Goal: Task Accomplishment & Management: Manage account settings

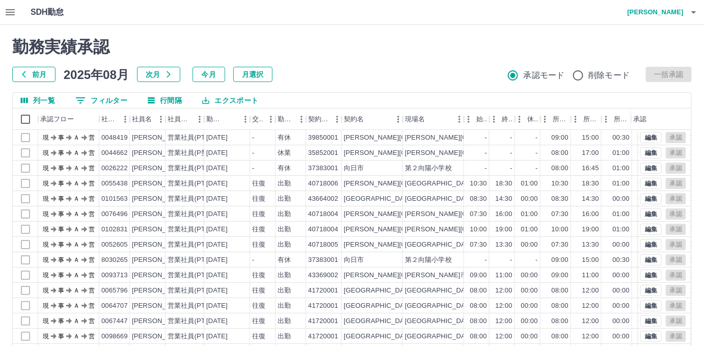
click at [116, 100] on button "0 フィルター" at bounding box center [101, 100] width 68 height 15
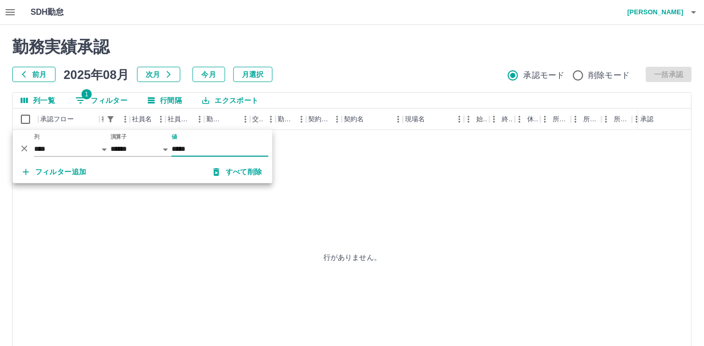
type input "*****"
click at [2, 5] on button "button" at bounding box center [10, 12] width 20 height 24
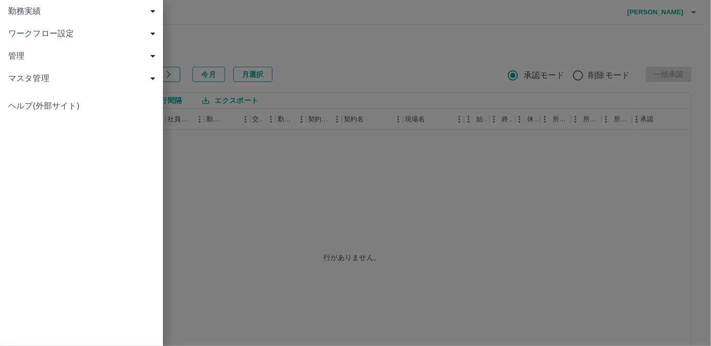
click at [10, 12] on span "勤務実績" at bounding box center [83, 11] width 151 height 12
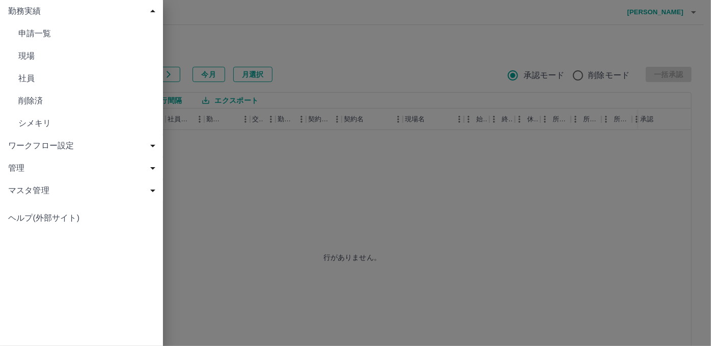
click at [30, 52] on span "現場" at bounding box center [86, 56] width 137 height 12
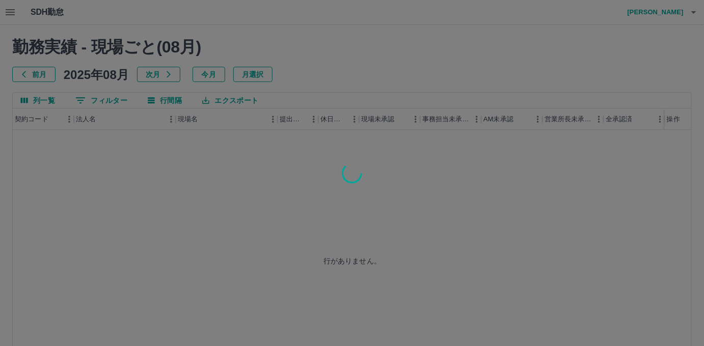
click at [92, 97] on div at bounding box center [352, 173] width 704 height 346
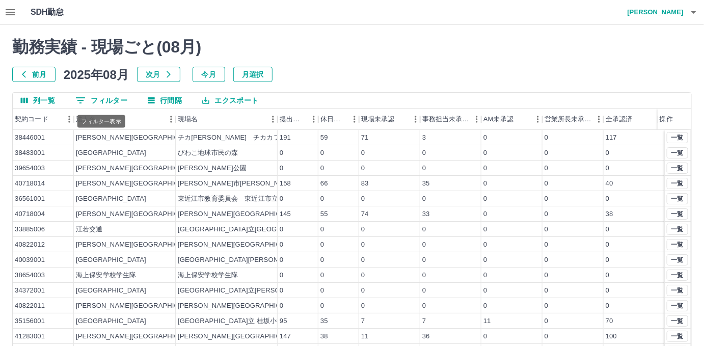
click at [99, 100] on button "0 フィルター" at bounding box center [101, 100] width 68 height 15
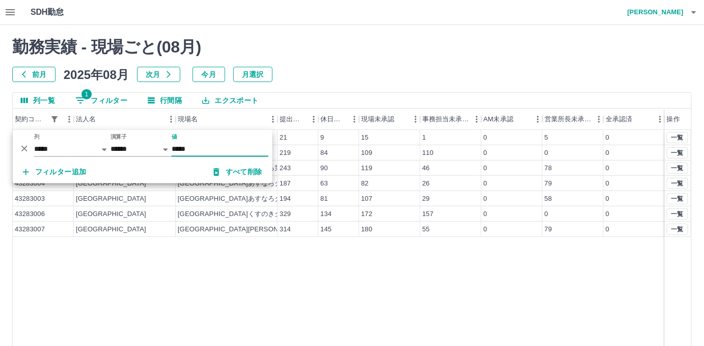
type input "*****"
click at [272, 252] on div "[GEOGRAPHIC_DATA] こども課 21 9 15 1 0 5 0 43283002 [GEOGRAPHIC_DATA] 219 84 109 11…" at bounding box center [352, 260] width 679 height 261
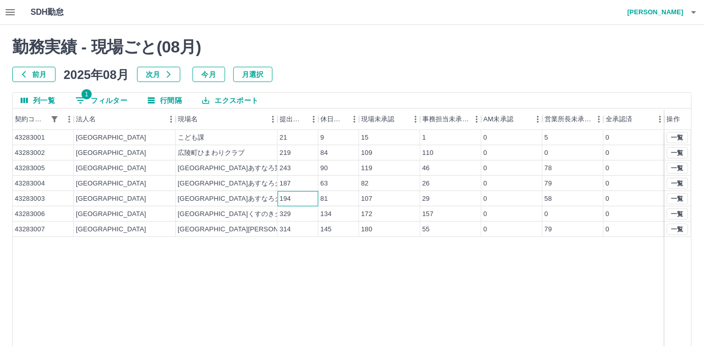
click at [311, 199] on div "194" at bounding box center [298, 198] width 41 height 15
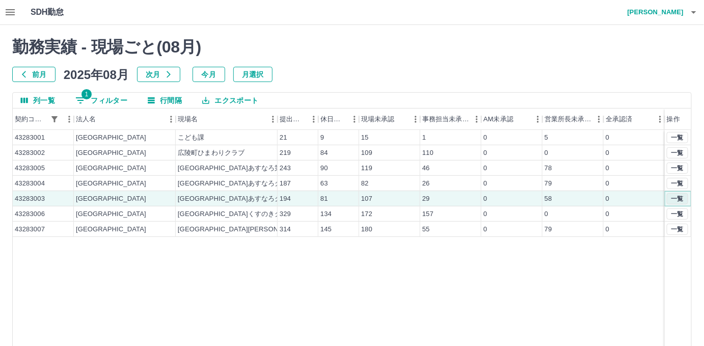
click at [670, 198] on button "一覧" at bounding box center [677, 198] width 21 height 11
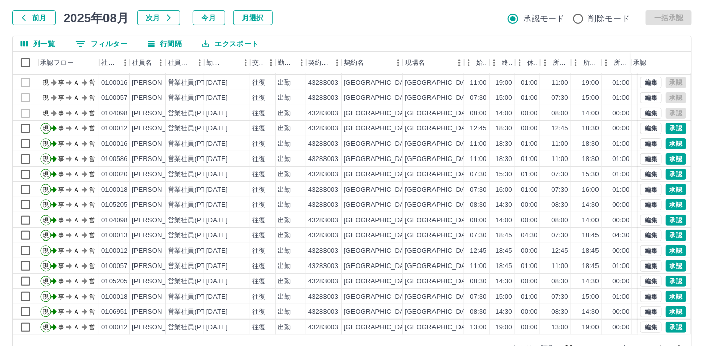
scroll to position [84, 0]
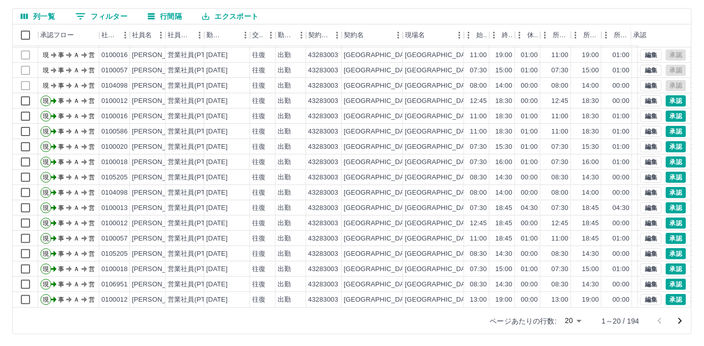
click at [581, 308] on div "ページあたりの行数: 20 ** 1～20 / 194" at bounding box center [584, 321] width 213 height 26
click at [578, 322] on body "SDH勤怠 [PERSON_NAME] 勤務実績承認 前月 [DATE] 次月 今月 月選択 承認モード 削除モード 一括承認 列一覧 0 フィルター 行間隔…" at bounding box center [352, 131] width 704 height 431
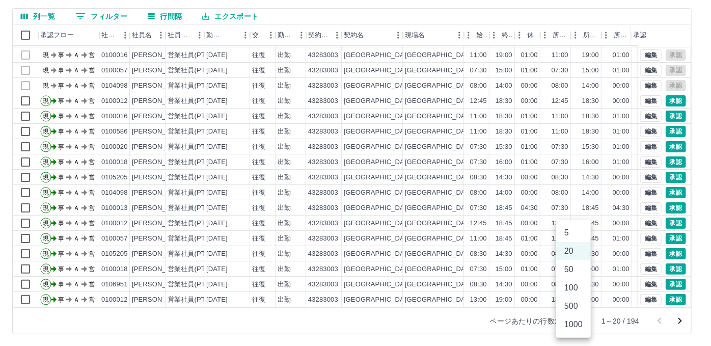
click at [577, 309] on li "500" at bounding box center [573, 306] width 35 height 18
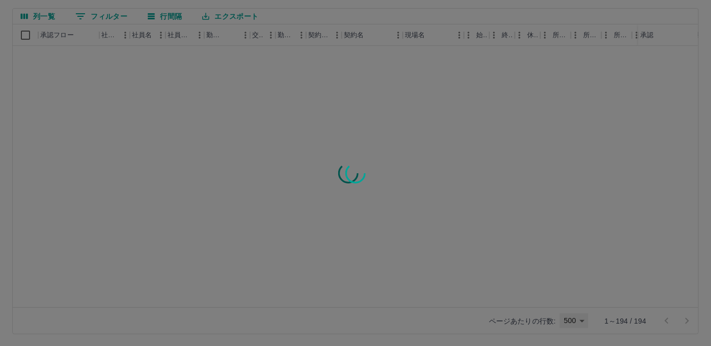
type input "***"
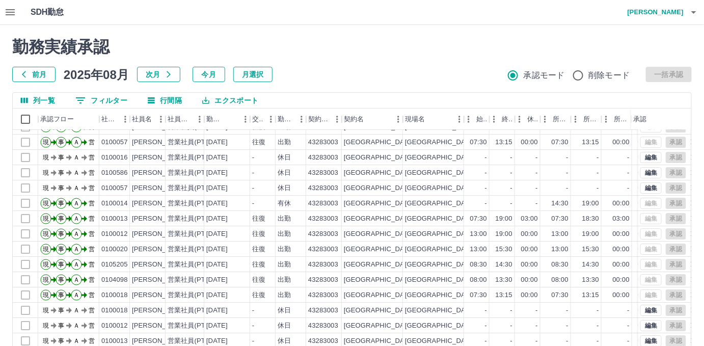
scroll to position [1065, 0]
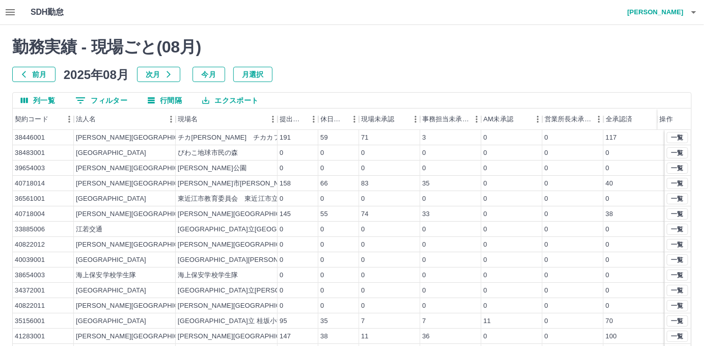
click at [99, 97] on button "0 フィルター" at bounding box center [101, 100] width 68 height 15
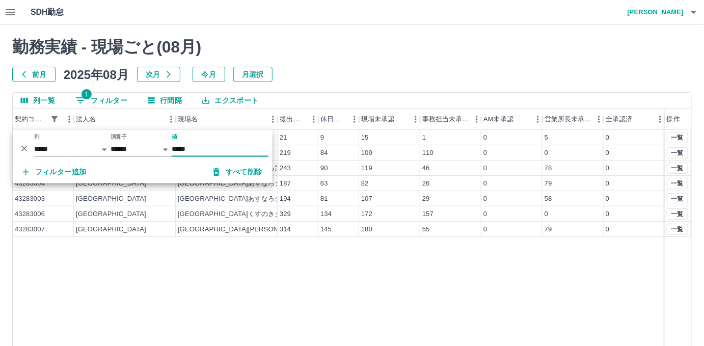
type input "*****"
click at [313, 292] on div "[GEOGRAPHIC_DATA] こども課 21 9 15 1 0 5 0 43283002 [GEOGRAPHIC_DATA] 219 84 109 11…" at bounding box center [352, 260] width 679 height 261
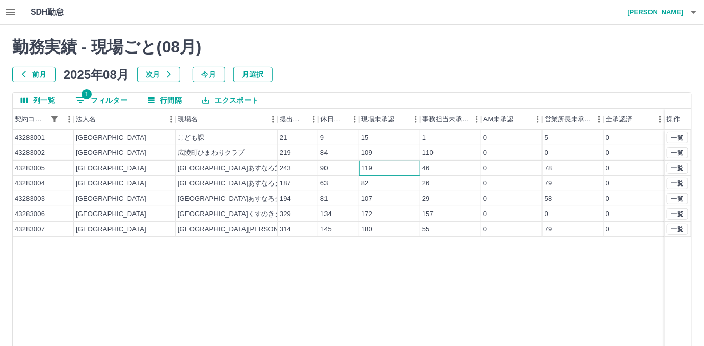
click at [394, 166] on div "119" at bounding box center [389, 168] width 61 height 15
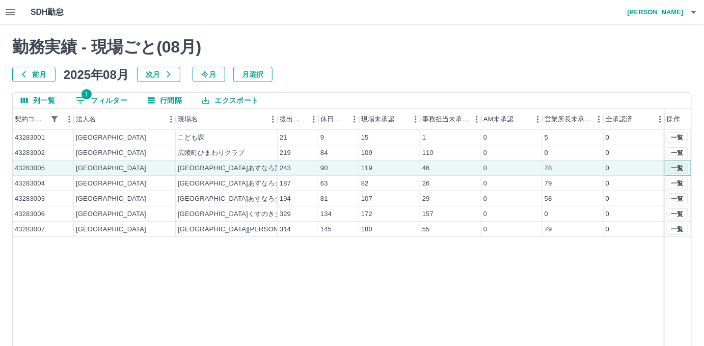
click at [679, 169] on button "一覧" at bounding box center [677, 168] width 21 height 11
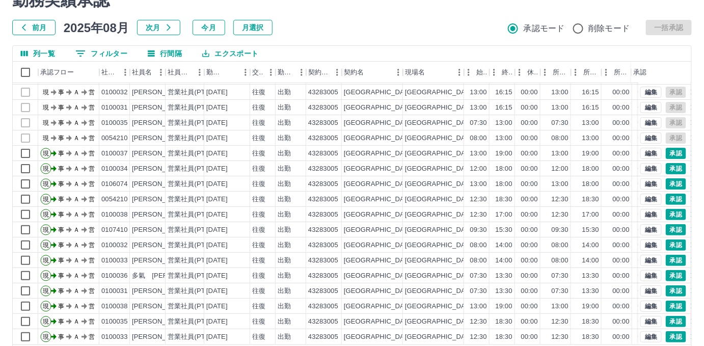
scroll to position [84, 0]
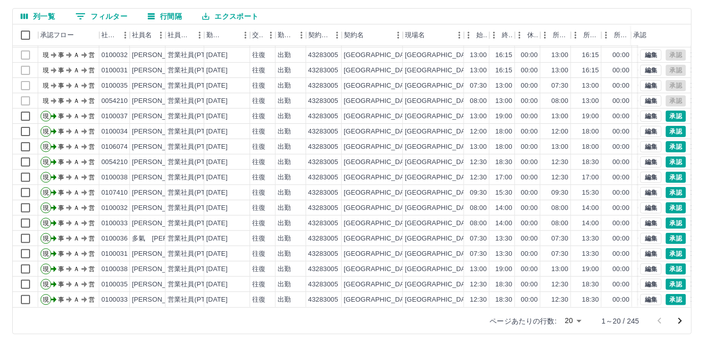
click at [570, 319] on body "SDH勤怠 [PERSON_NAME] 勤務実績承認 前月 [DATE] 次月 今月 月選択 承認モード 削除モード 一括承認 列一覧 0 フィルター 行間隔…" at bounding box center [352, 131] width 704 height 431
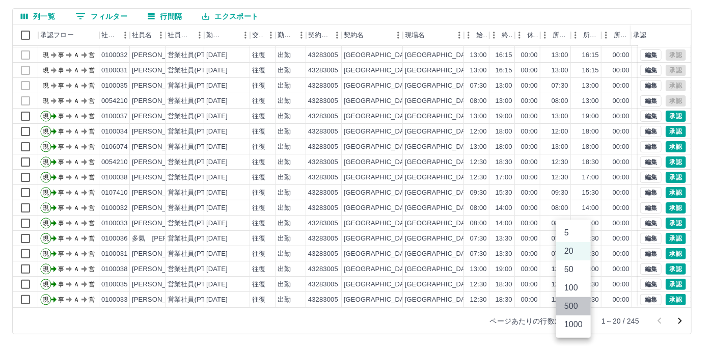
click at [572, 308] on li "500" at bounding box center [573, 306] width 35 height 18
type input "***"
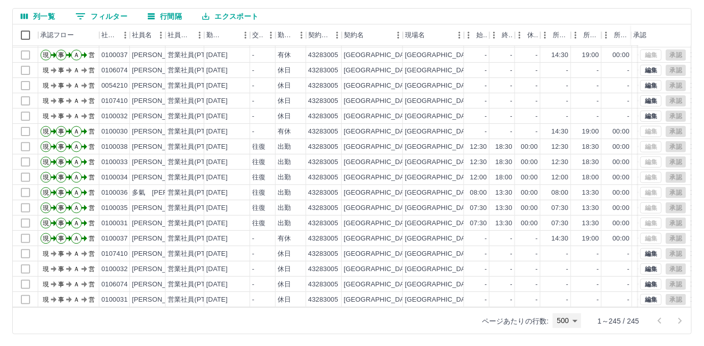
scroll to position [1313, 0]
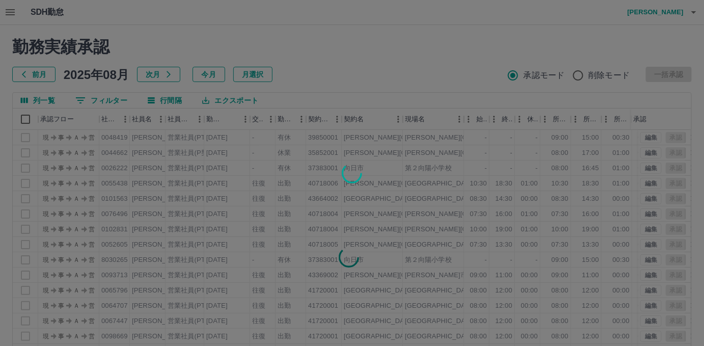
click at [90, 99] on div at bounding box center [352, 173] width 704 height 346
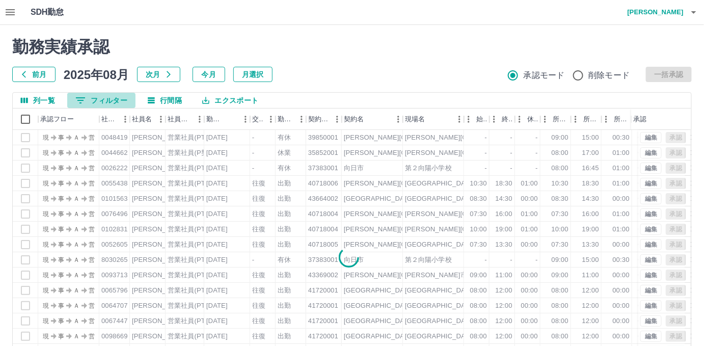
click at [96, 99] on button "0 フィルター" at bounding box center [101, 100] width 68 height 15
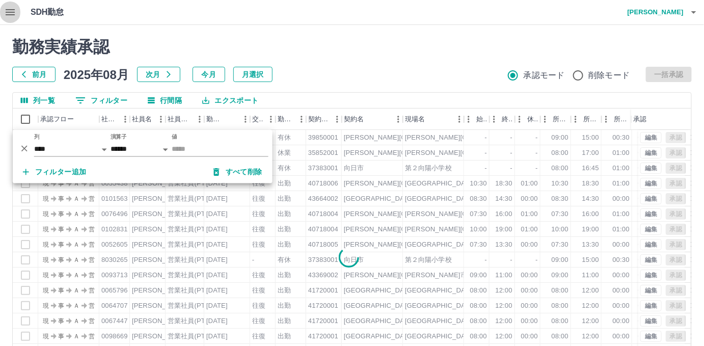
click at [12, 18] on button "button" at bounding box center [10, 12] width 20 height 24
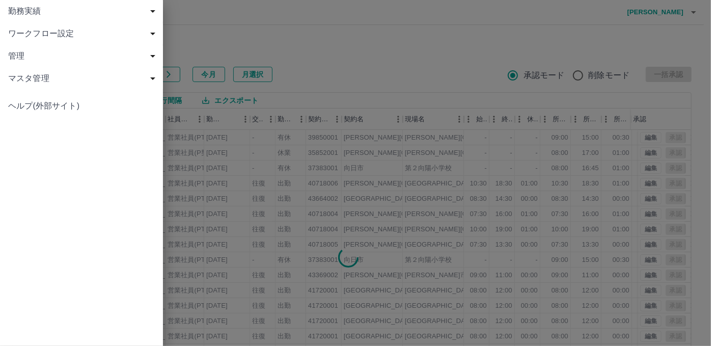
click at [24, 14] on span "勤務実績" at bounding box center [83, 11] width 151 height 12
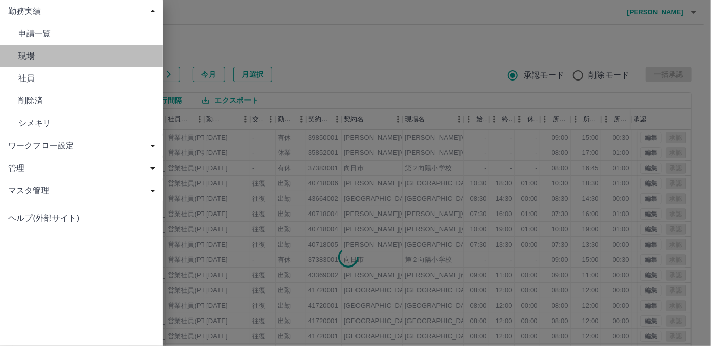
click at [30, 51] on span "現場" at bounding box center [86, 56] width 137 height 12
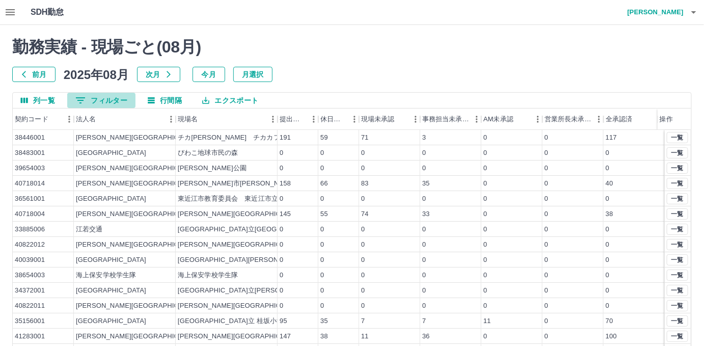
click at [81, 97] on icon "フィルター表示" at bounding box center [80, 100] width 9 height 6
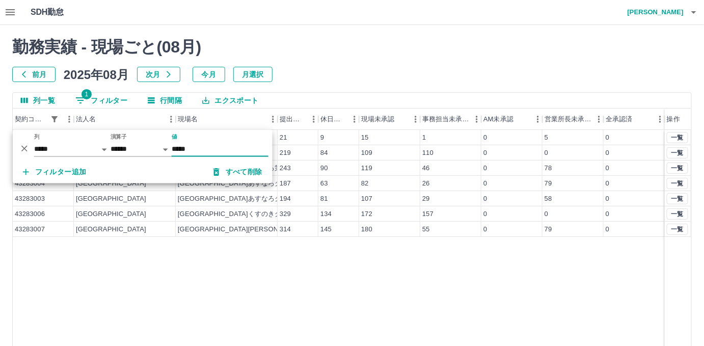
type input "*****"
click at [429, 198] on div "29" at bounding box center [426, 199] width 8 height 10
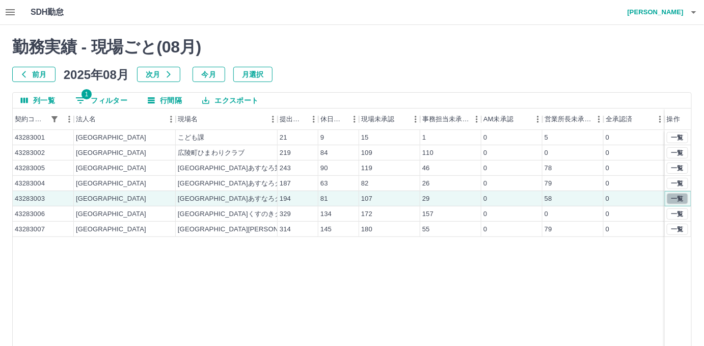
click at [681, 195] on button "一覧" at bounding box center [677, 198] width 21 height 11
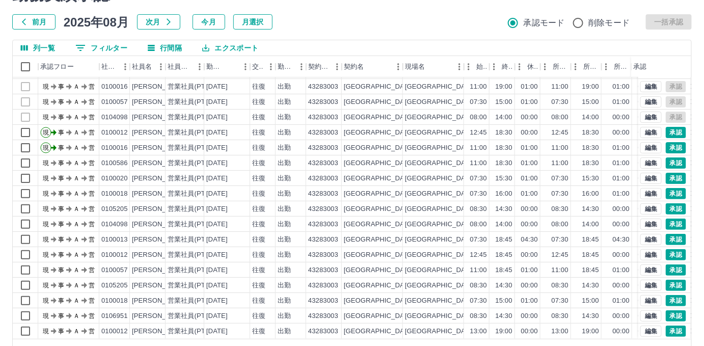
scroll to position [84, 0]
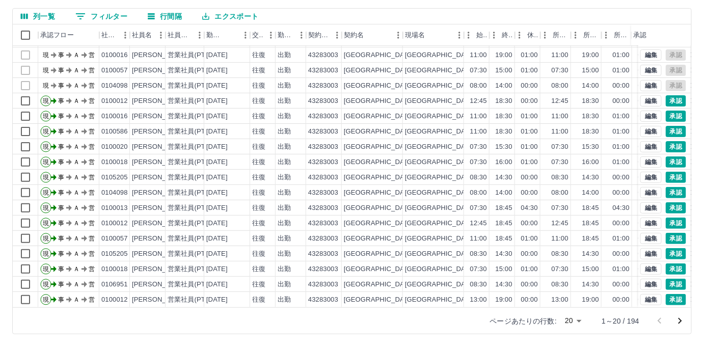
click at [567, 319] on body "SDH勤怠 [PERSON_NAME] 勤務実績承認 前月 [DATE] 次月 今月 月選択 承認モード 削除モード 一括承認 列一覧 0 フィルター 行間隔…" at bounding box center [352, 131] width 704 height 431
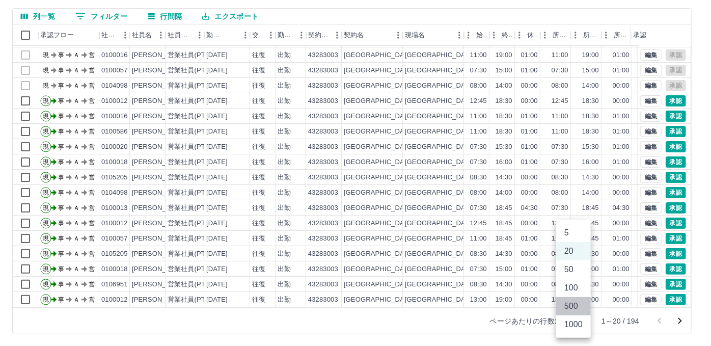
click at [570, 312] on li "500" at bounding box center [573, 306] width 35 height 18
type input "***"
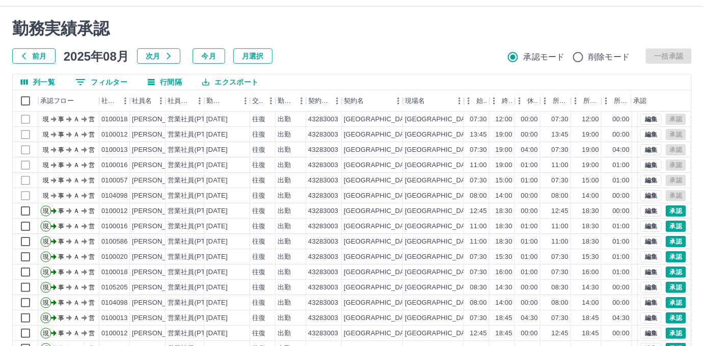
scroll to position [0, 0]
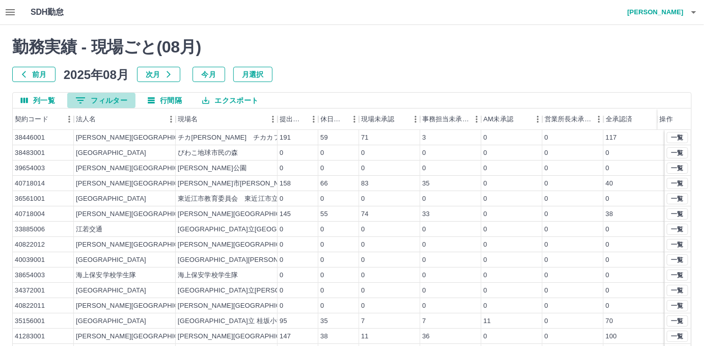
click at [99, 95] on button "0 フィルター" at bounding box center [101, 100] width 68 height 15
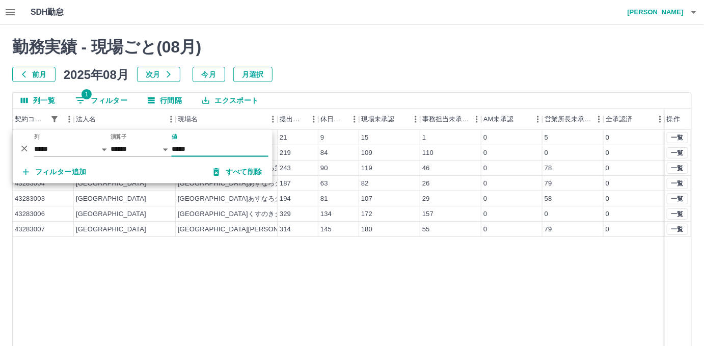
type input "*****"
click at [505, 225] on div "0" at bounding box center [512, 229] width 61 height 15
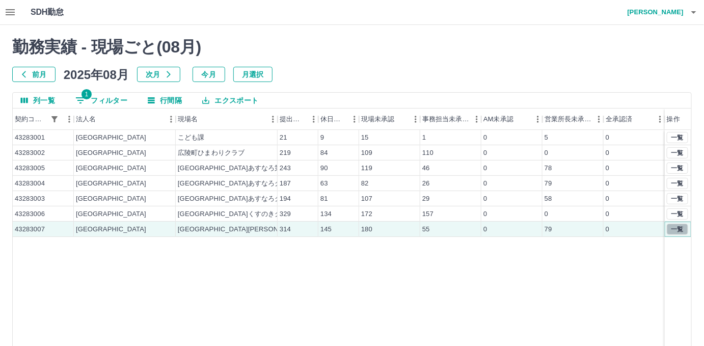
click at [678, 233] on button "一覧" at bounding box center [677, 229] width 21 height 11
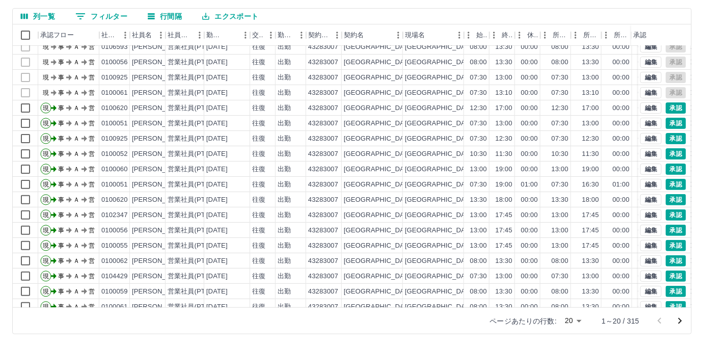
scroll to position [50, 0]
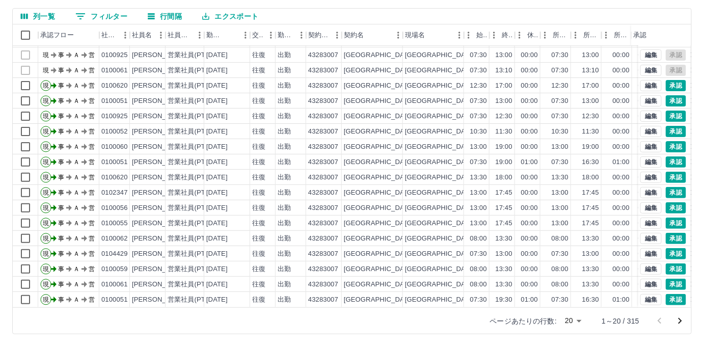
click at [571, 318] on body "SDH勤怠 [PERSON_NAME] 勤務実績承認 前月 [DATE] 次月 今月 月選択 承認モード 削除モード 一括承認 列一覧 0 フィルター 行間隔…" at bounding box center [352, 131] width 704 height 431
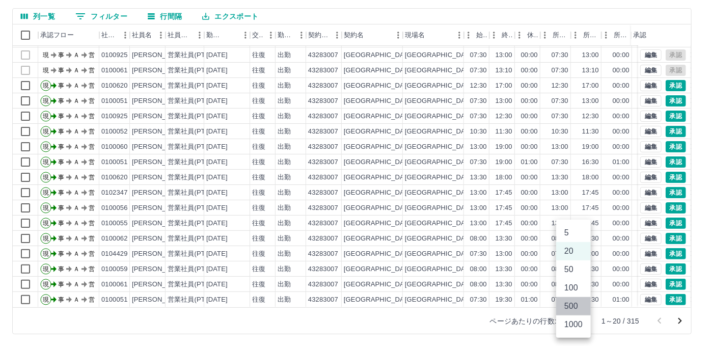
click at [572, 305] on li "500" at bounding box center [573, 306] width 35 height 18
type input "***"
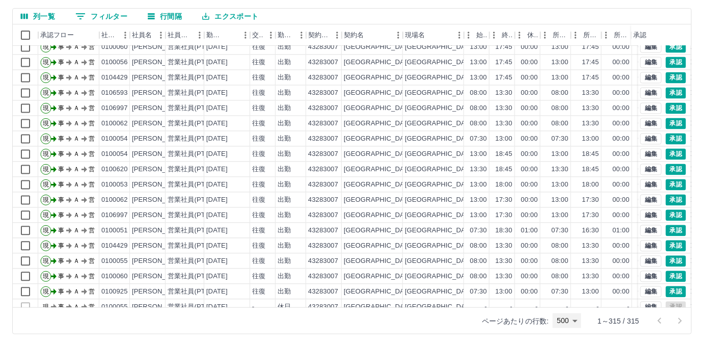
scroll to position [695, 0]
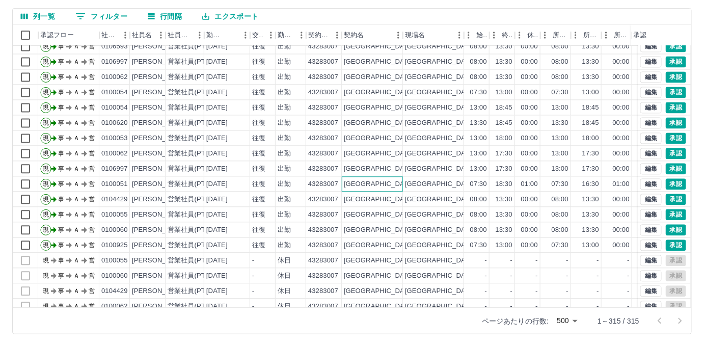
click at [380, 180] on div "[GEOGRAPHIC_DATA]" at bounding box center [372, 184] width 61 height 15
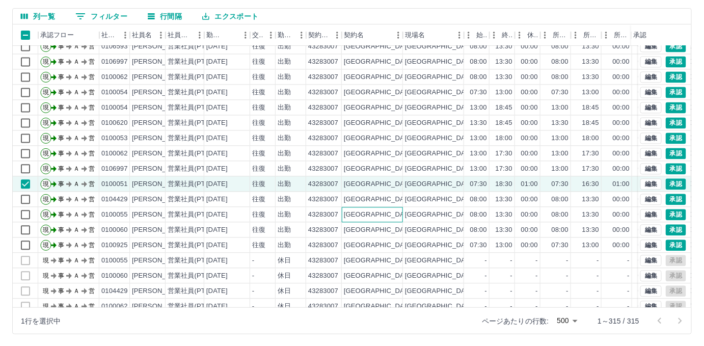
click at [353, 211] on div "[GEOGRAPHIC_DATA]" at bounding box center [379, 215] width 70 height 10
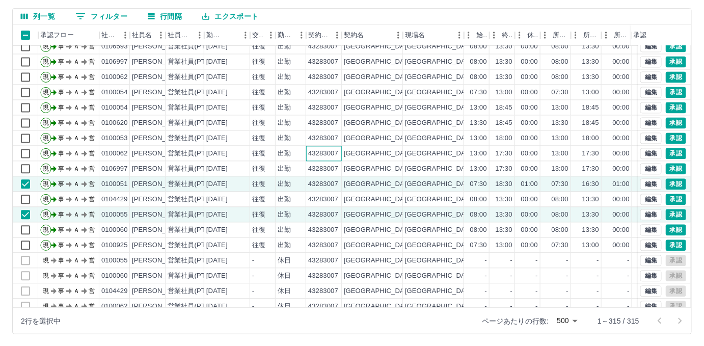
click at [330, 154] on div "43283007" at bounding box center [323, 154] width 30 height 10
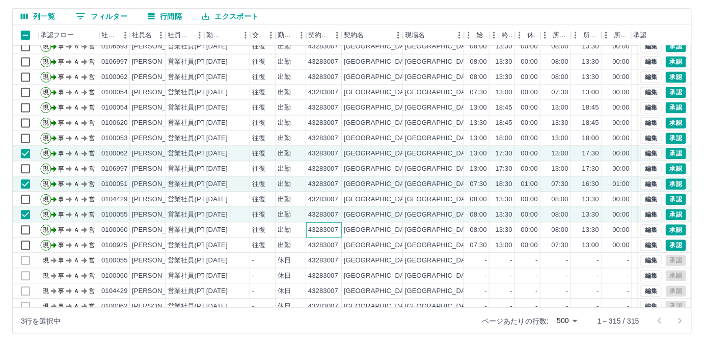
click at [333, 232] on div "43283007" at bounding box center [323, 231] width 30 height 10
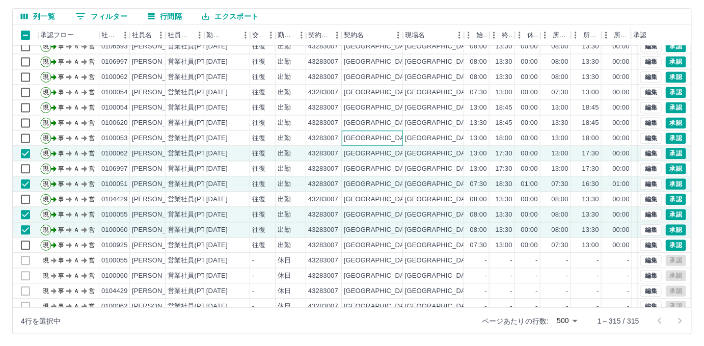
click at [378, 137] on div "[GEOGRAPHIC_DATA]" at bounding box center [372, 138] width 61 height 15
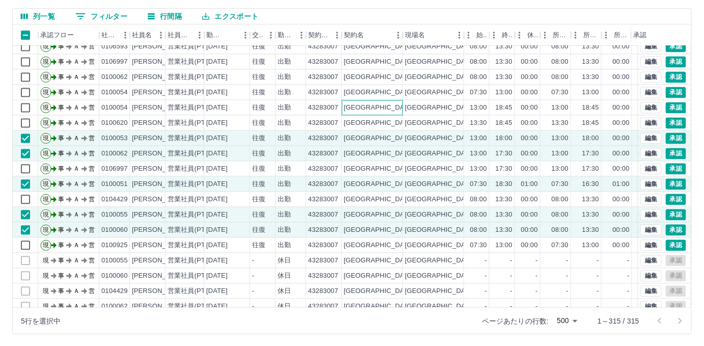
click at [369, 110] on div "[GEOGRAPHIC_DATA]" at bounding box center [372, 107] width 61 height 15
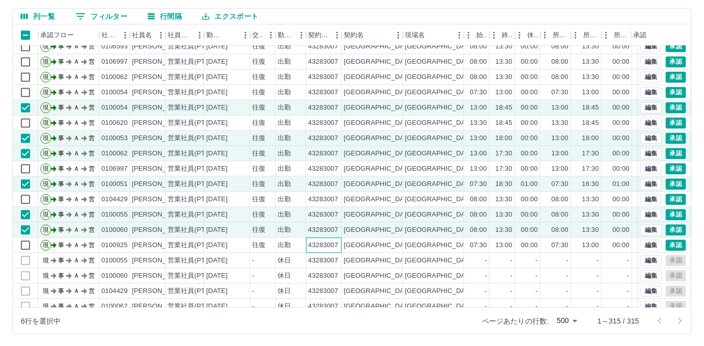
click at [336, 238] on div "43283007" at bounding box center [324, 245] width 36 height 15
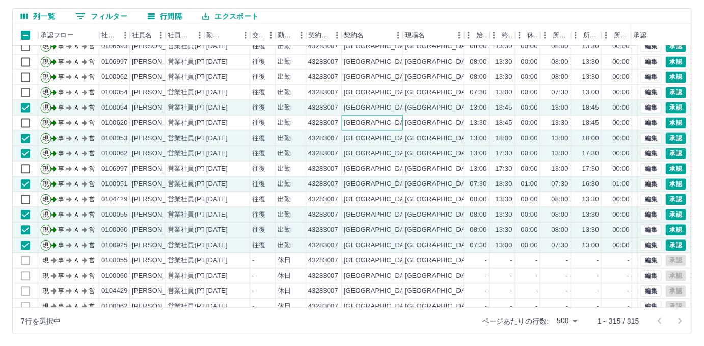
click at [389, 123] on div "[GEOGRAPHIC_DATA]" at bounding box center [372, 123] width 61 height 15
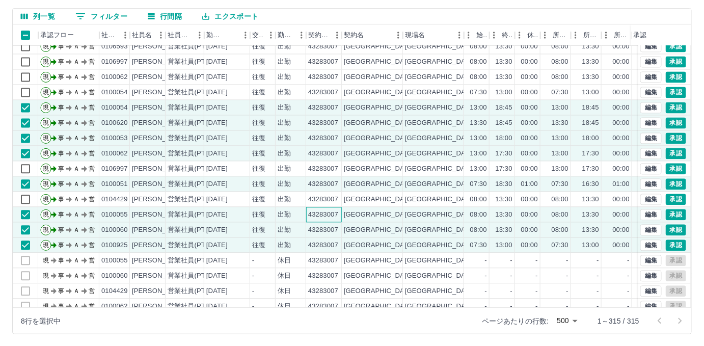
click at [331, 216] on div "43283007" at bounding box center [323, 215] width 30 height 10
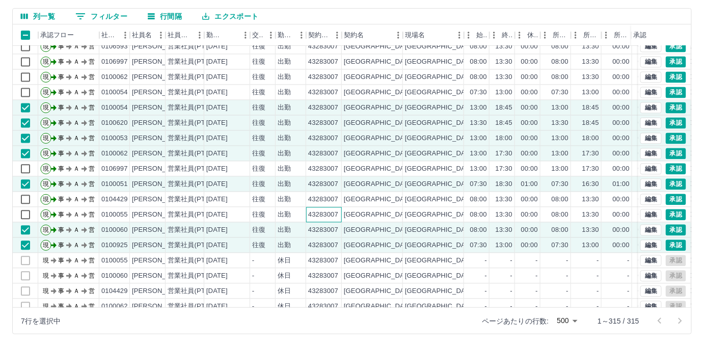
click at [325, 216] on div "43283007" at bounding box center [323, 215] width 30 height 10
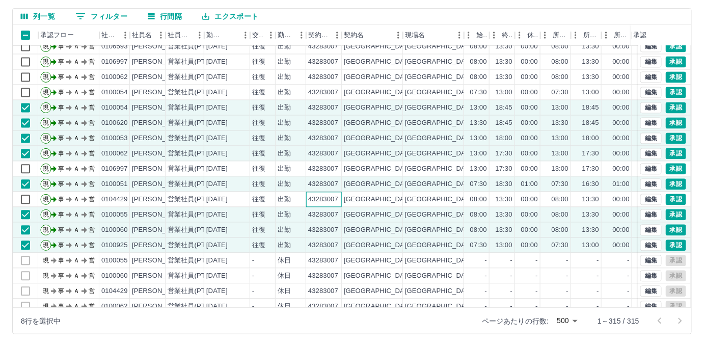
click at [326, 204] on div "43283007" at bounding box center [324, 199] width 36 height 15
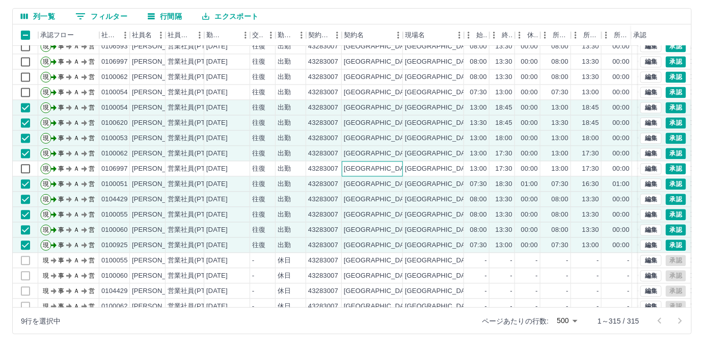
click at [353, 167] on div "[GEOGRAPHIC_DATA]" at bounding box center [379, 170] width 70 height 10
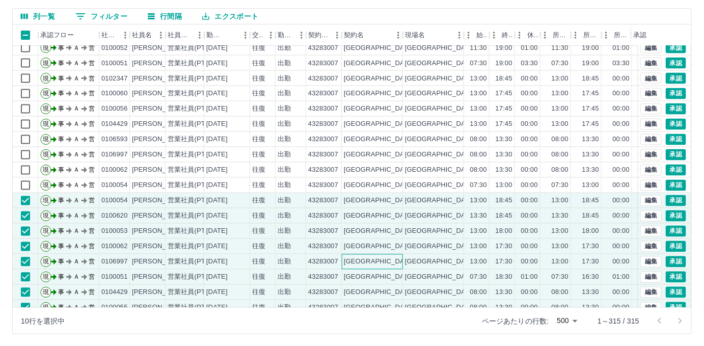
scroll to position [555, 0]
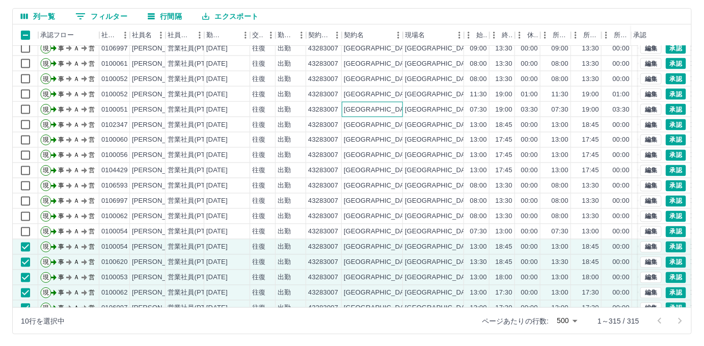
click at [368, 105] on div "[GEOGRAPHIC_DATA]" at bounding box center [372, 109] width 61 height 15
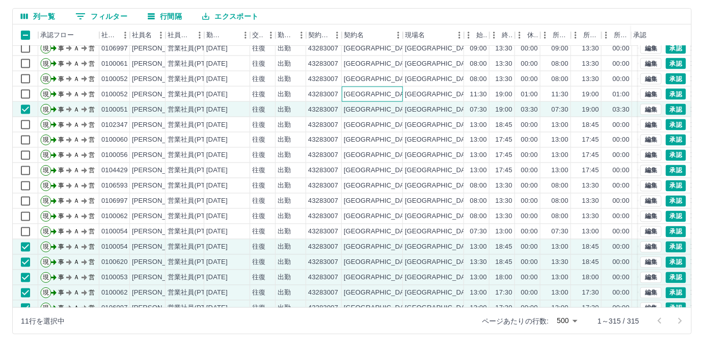
click at [381, 95] on div "[GEOGRAPHIC_DATA]" at bounding box center [372, 94] width 61 height 15
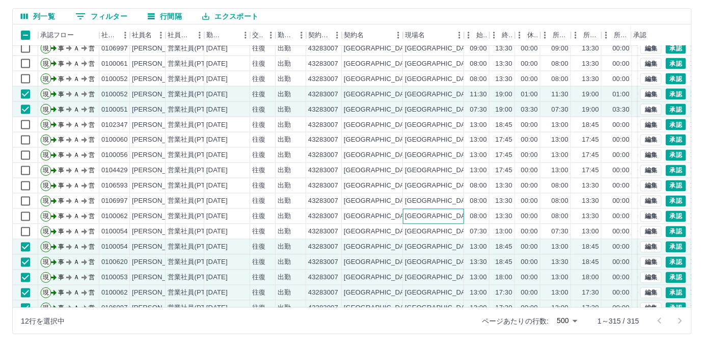
click at [415, 222] on div "[GEOGRAPHIC_DATA][PERSON_NAME]のきクラブ" at bounding box center [433, 216] width 61 height 15
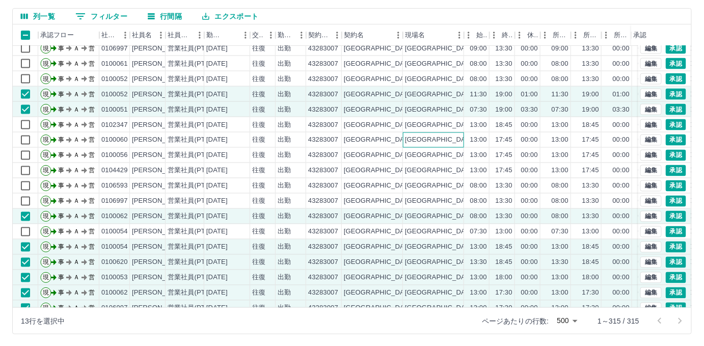
click at [410, 141] on div "[GEOGRAPHIC_DATA][PERSON_NAME]のきクラブ" at bounding box center [484, 141] width 159 height 10
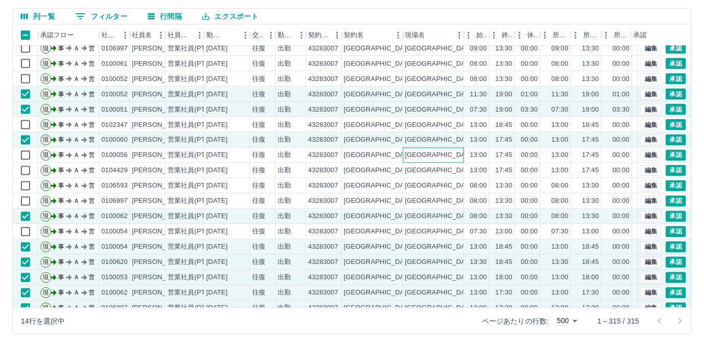
click at [406, 158] on div "[GEOGRAPHIC_DATA][PERSON_NAME]のきクラブ" at bounding box center [484, 156] width 159 height 10
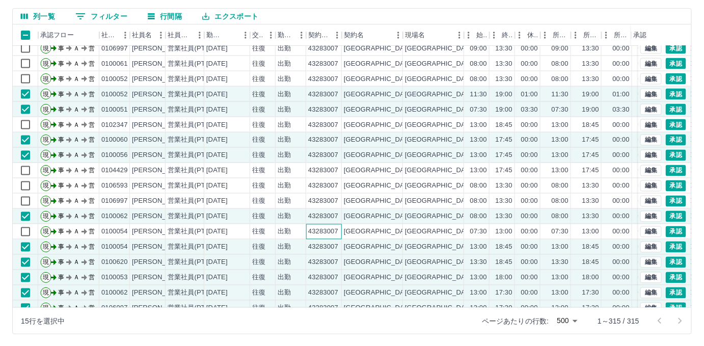
click at [321, 236] on div "43283007" at bounding box center [324, 231] width 36 height 15
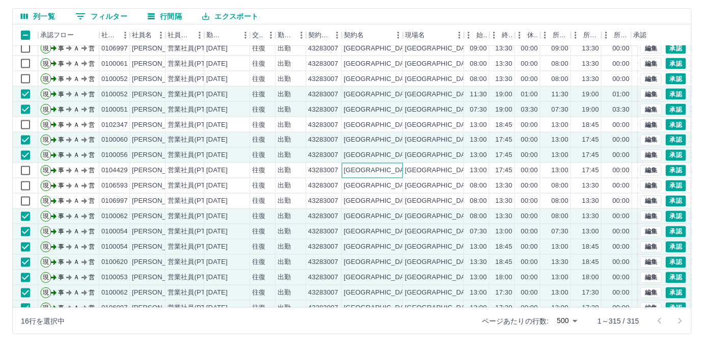
click at [368, 168] on div "[GEOGRAPHIC_DATA]" at bounding box center [372, 170] width 61 height 15
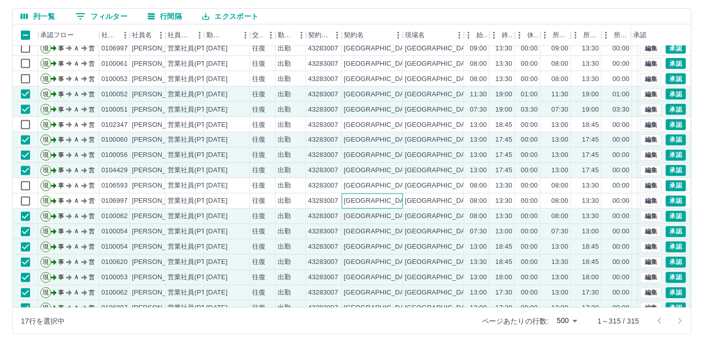
click at [375, 197] on div "[GEOGRAPHIC_DATA]" at bounding box center [372, 201] width 61 height 15
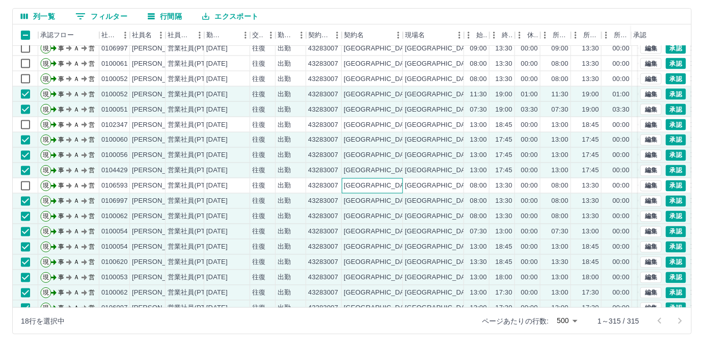
click at [381, 181] on div "[GEOGRAPHIC_DATA]" at bounding box center [372, 185] width 61 height 15
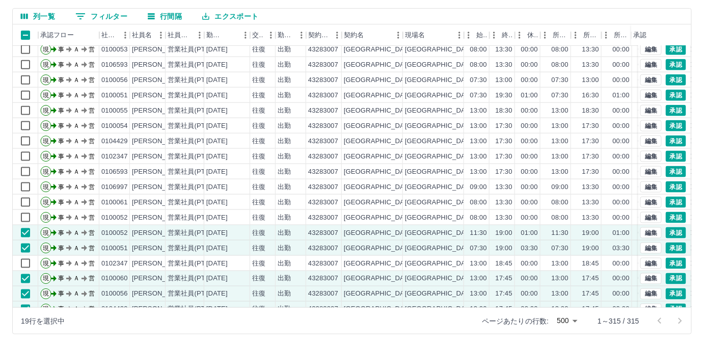
scroll to position [370, 0]
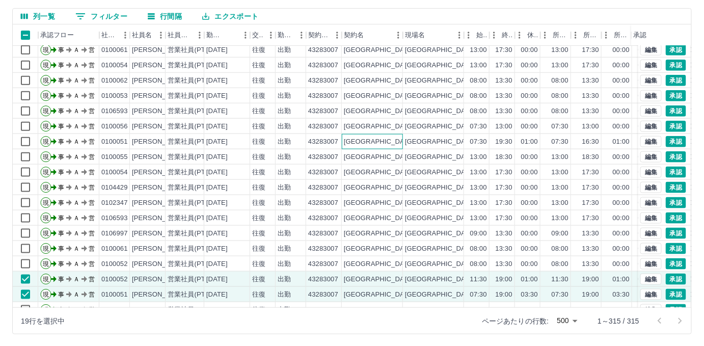
click at [373, 142] on div "[GEOGRAPHIC_DATA]" at bounding box center [372, 141] width 61 height 15
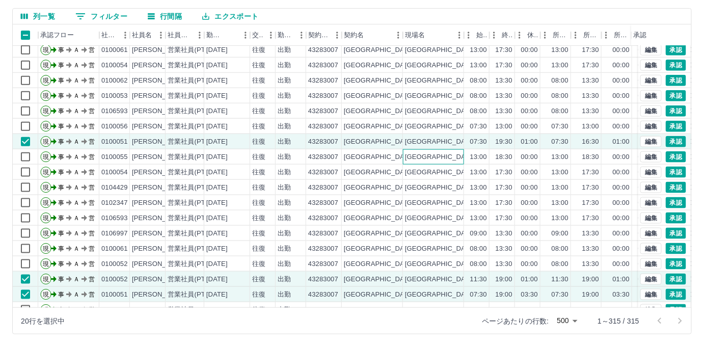
click at [405, 153] on div "[GEOGRAPHIC_DATA][PERSON_NAME]のきクラブ" at bounding box center [484, 157] width 159 height 10
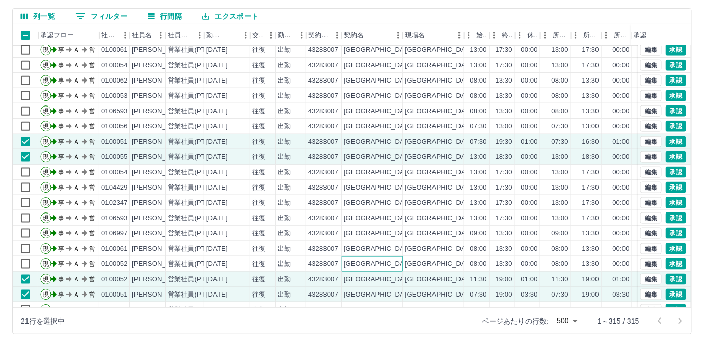
click at [359, 260] on div "[GEOGRAPHIC_DATA]" at bounding box center [379, 264] width 70 height 10
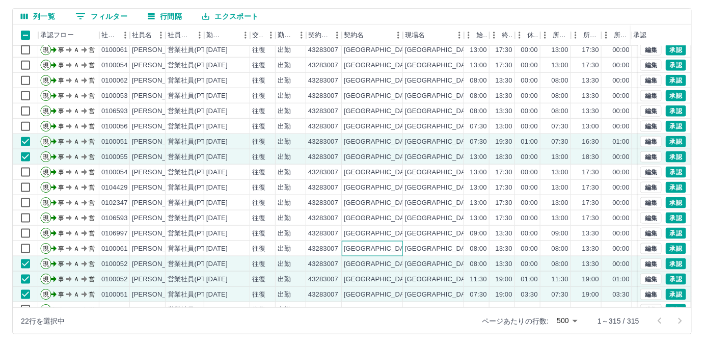
click at [356, 241] on div "[GEOGRAPHIC_DATA]" at bounding box center [372, 248] width 61 height 15
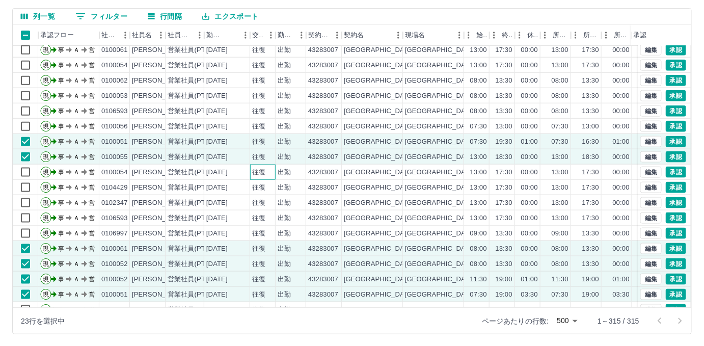
click at [250, 173] on div "往復" at bounding box center [262, 172] width 25 height 15
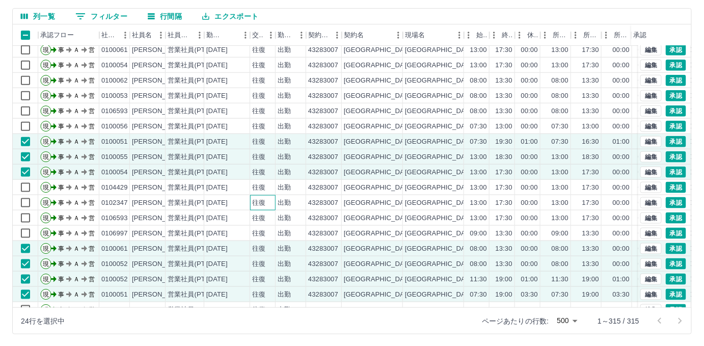
click at [263, 201] on div "往復" at bounding box center [258, 203] width 13 height 10
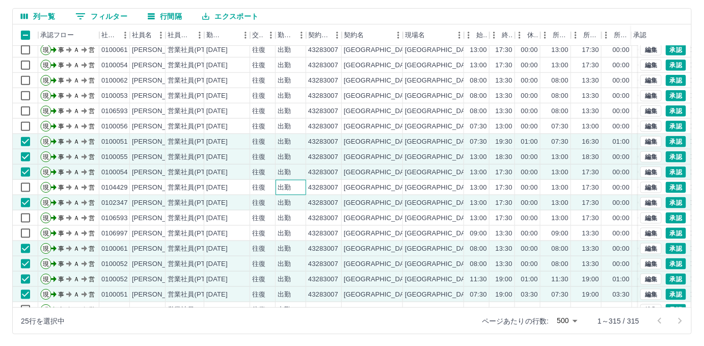
click at [276, 180] on div "出勤" at bounding box center [291, 187] width 31 height 15
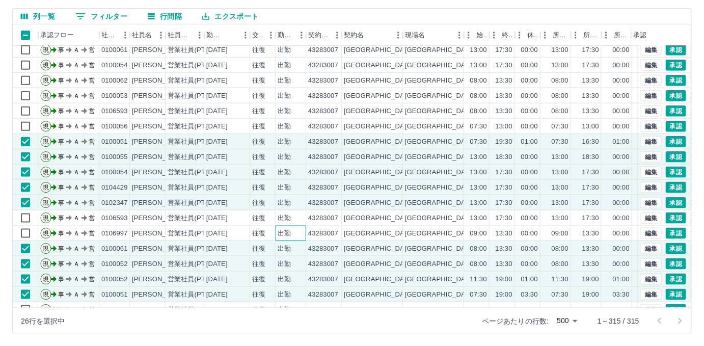
click at [286, 229] on div "出勤" at bounding box center [284, 234] width 13 height 10
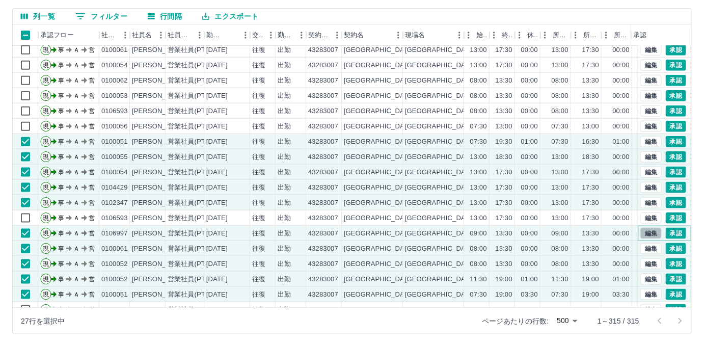
click at [640, 232] on button "編集" at bounding box center [650, 233] width 21 height 11
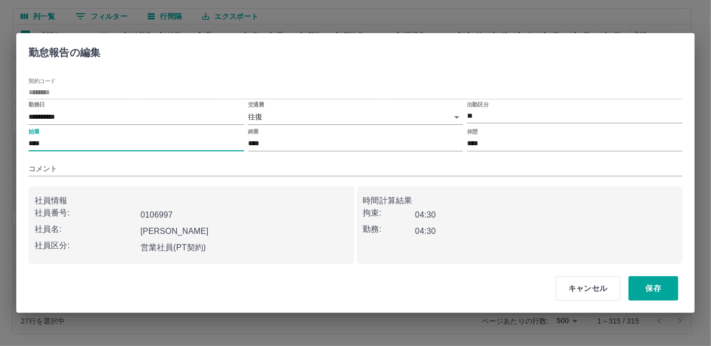
click at [35, 142] on input "****" at bounding box center [137, 144] width 216 height 15
type input "****"
click at [649, 289] on button "保存" at bounding box center [654, 288] width 50 height 24
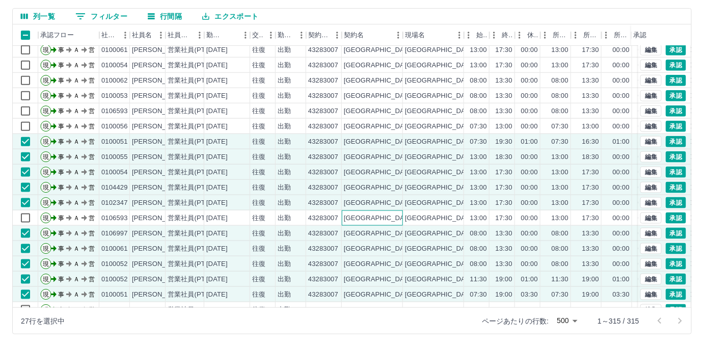
drag, startPoint x: 353, startPoint y: 222, endPoint x: 540, endPoint y: 284, distance: 196.6
click at [353, 222] on div "[GEOGRAPHIC_DATA]" at bounding box center [372, 217] width 61 height 15
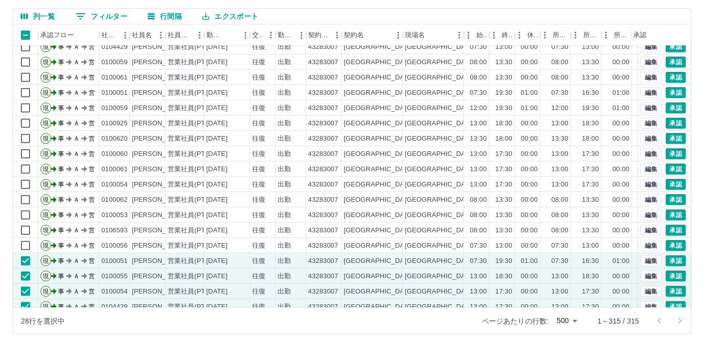
scroll to position [231, 0]
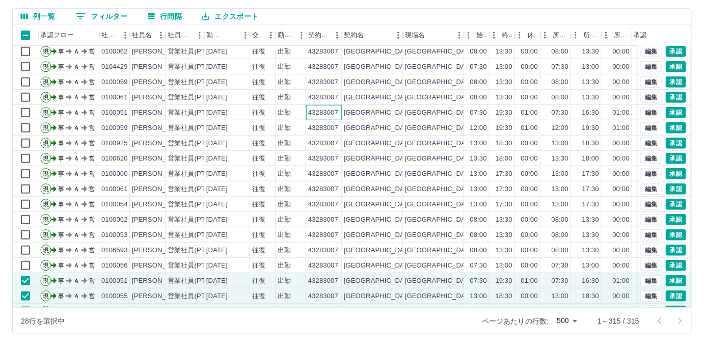
click at [324, 112] on div "43283007" at bounding box center [323, 113] width 30 height 10
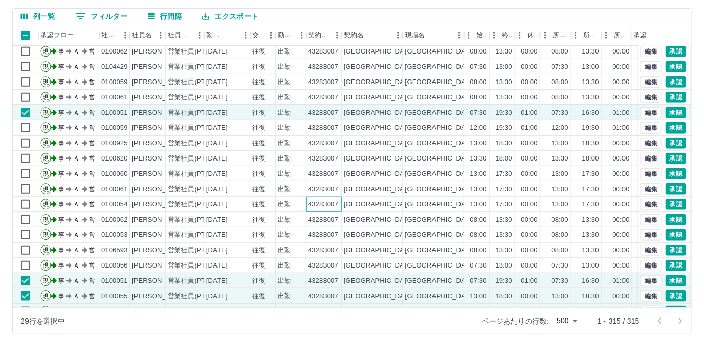
click at [329, 205] on div "43283007" at bounding box center [323, 205] width 30 height 10
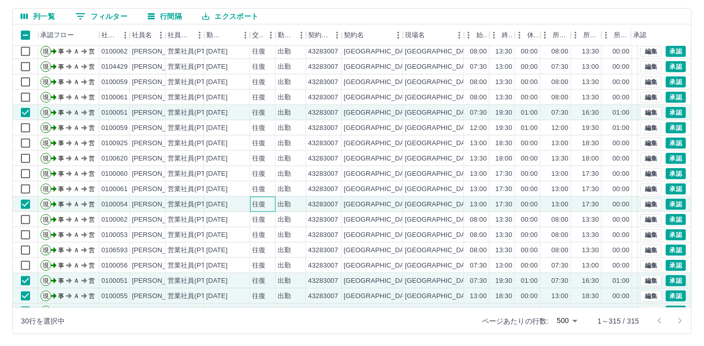
click at [258, 203] on div "往復" at bounding box center [258, 205] width 13 height 10
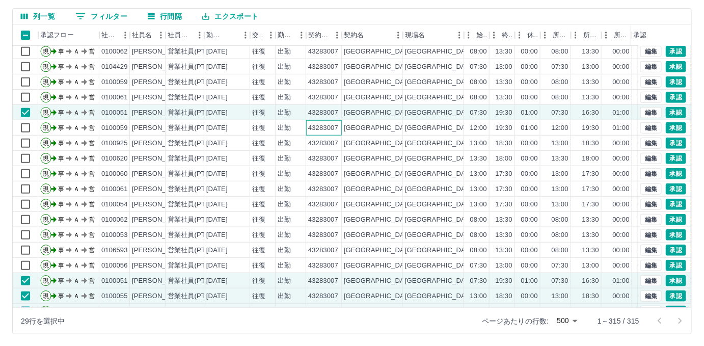
click at [311, 128] on div "43283007" at bounding box center [323, 128] width 30 height 10
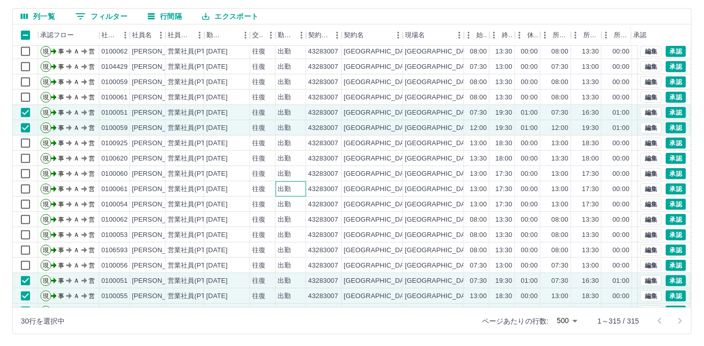
click at [293, 189] on div "出勤" at bounding box center [291, 188] width 31 height 15
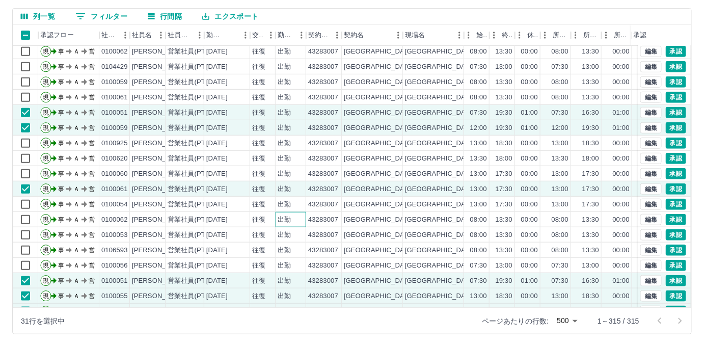
click at [293, 217] on div "出勤" at bounding box center [291, 219] width 31 height 15
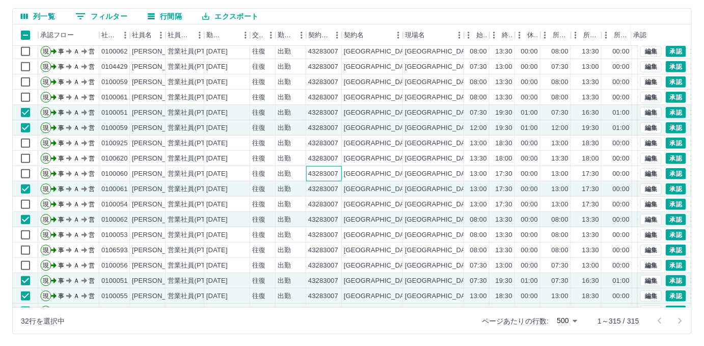
click at [329, 171] on div "43283007" at bounding box center [323, 174] width 30 height 10
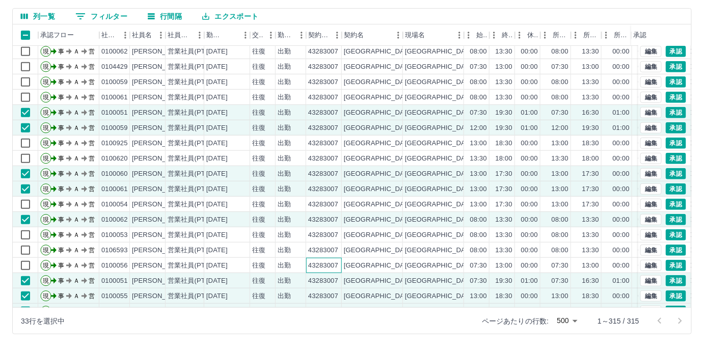
click at [337, 261] on div "43283007" at bounding box center [323, 266] width 30 height 10
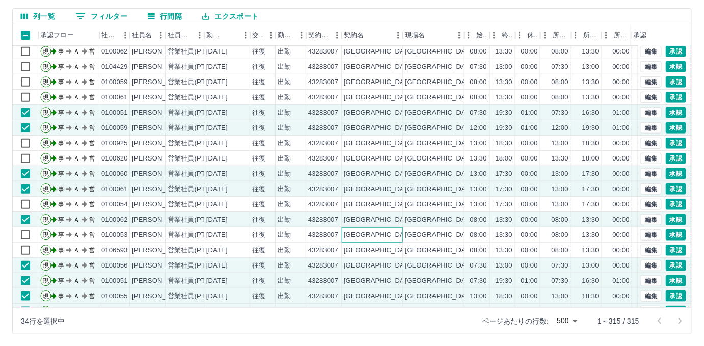
click at [347, 232] on div "[GEOGRAPHIC_DATA]" at bounding box center [379, 235] width 70 height 10
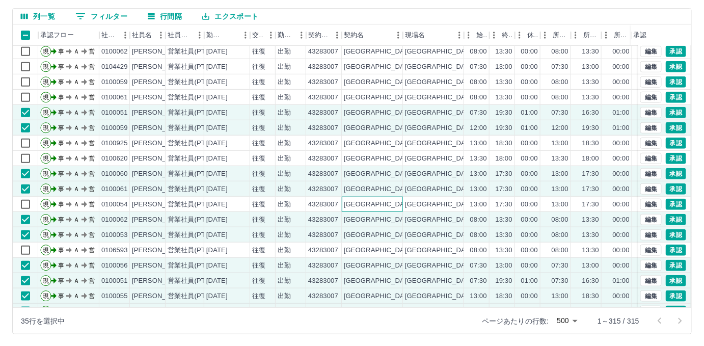
click at [359, 202] on div "[GEOGRAPHIC_DATA]" at bounding box center [379, 205] width 70 height 10
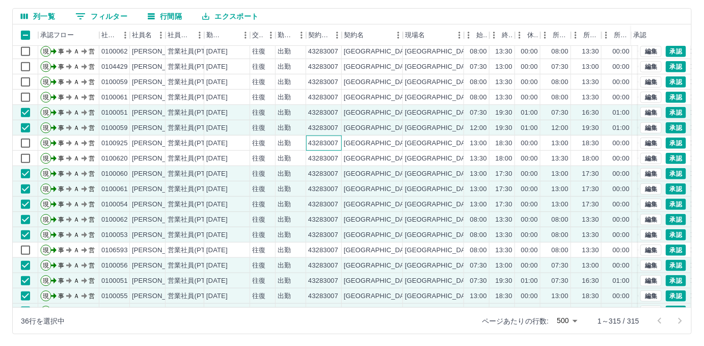
click at [322, 143] on div "43283007" at bounding box center [323, 144] width 30 height 10
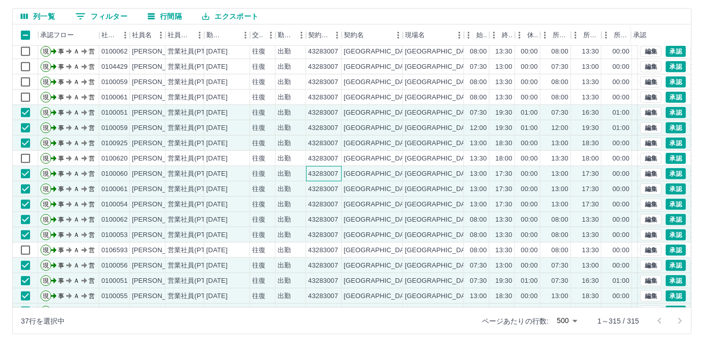
click at [325, 169] on div "43283007" at bounding box center [323, 174] width 30 height 10
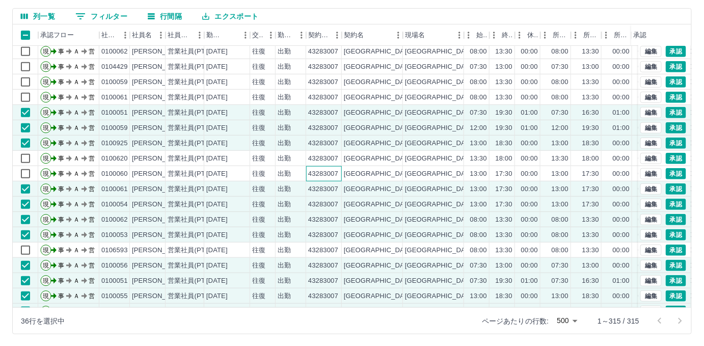
click at [325, 169] on div "43283007" at bounding box center [323, 174] width 30 height 10
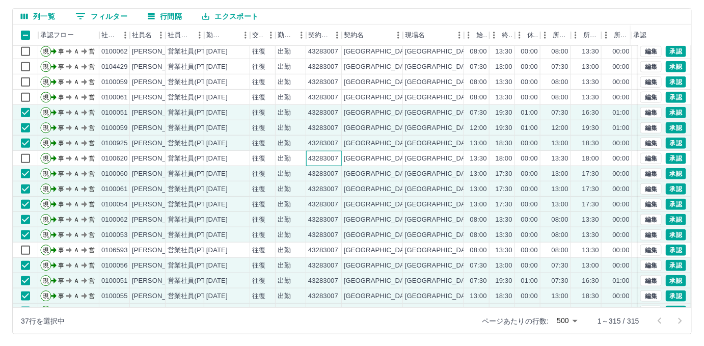
click at [329, 154] on div "43283007" at bounding box center [323, 159] width 30 height 10
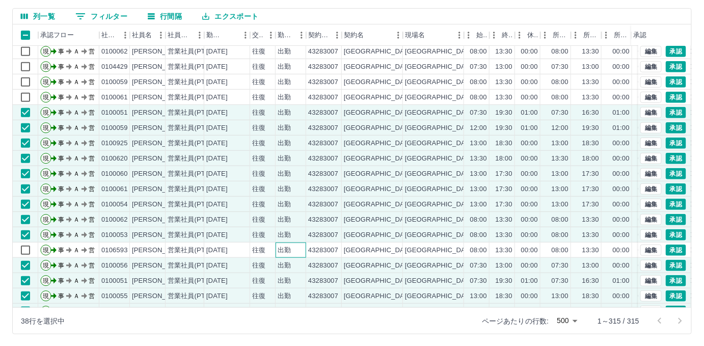
click at [291, 246] on div "出勤" at bounding box center [291, 250] width 31 height 15
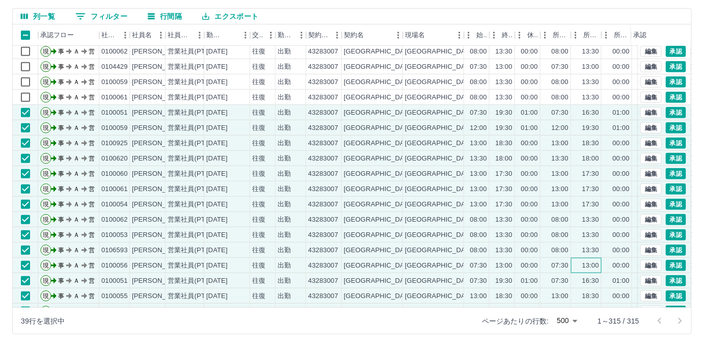
click at [597, 258] on div "13:00" at bounding box center [586, 265] width 31 height 15
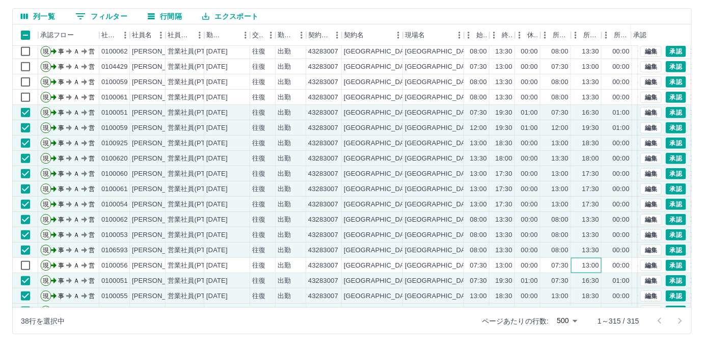
click at [597, 258] on div "13:00" at bounding box center [586, 265] width 31 height 15
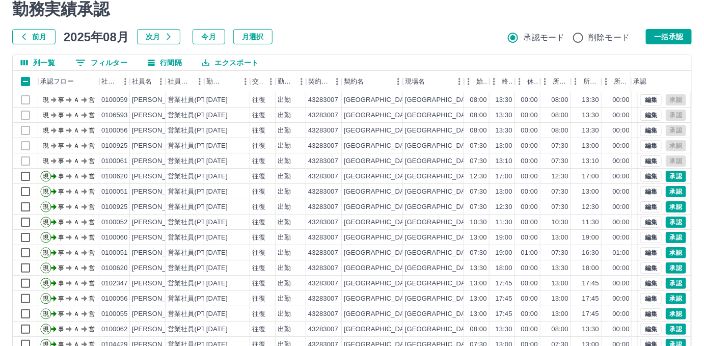
scroll to position [0, 0]
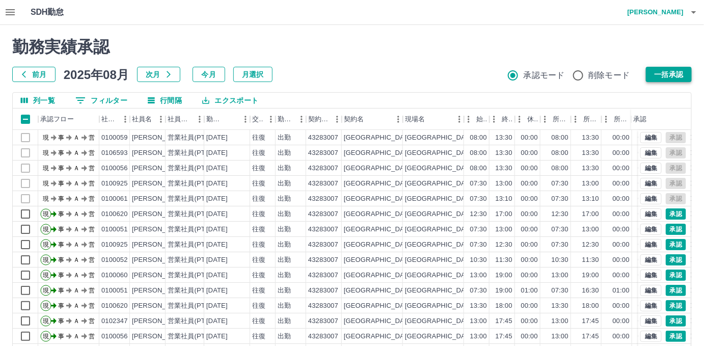
click at [670, 71] on button "一括承認" at bounding box center [669, 74] width 46 height 15
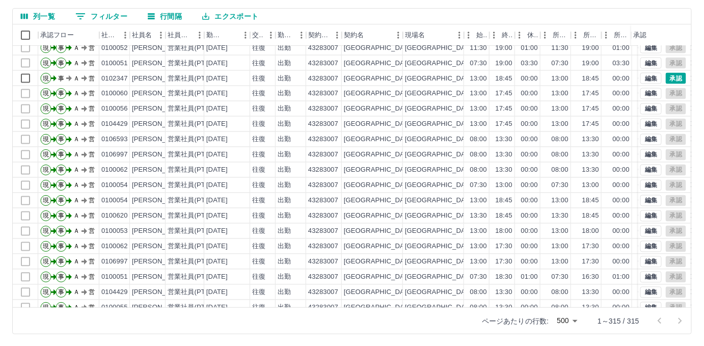
scroll to position [555, 0]
click at [319, 127] on div "43283007" at bounding box center [323, 125] width 30 height 10
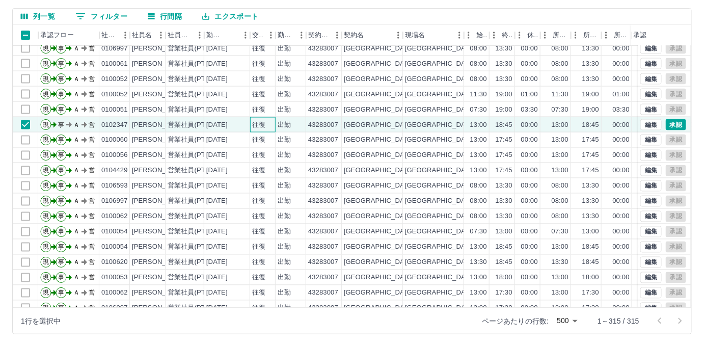
click at [259, 126] on div "往復" at bounding box center [258, 125] width 13 height 10
